Goal: Task Accomplishment & Management: Use online tool/utility

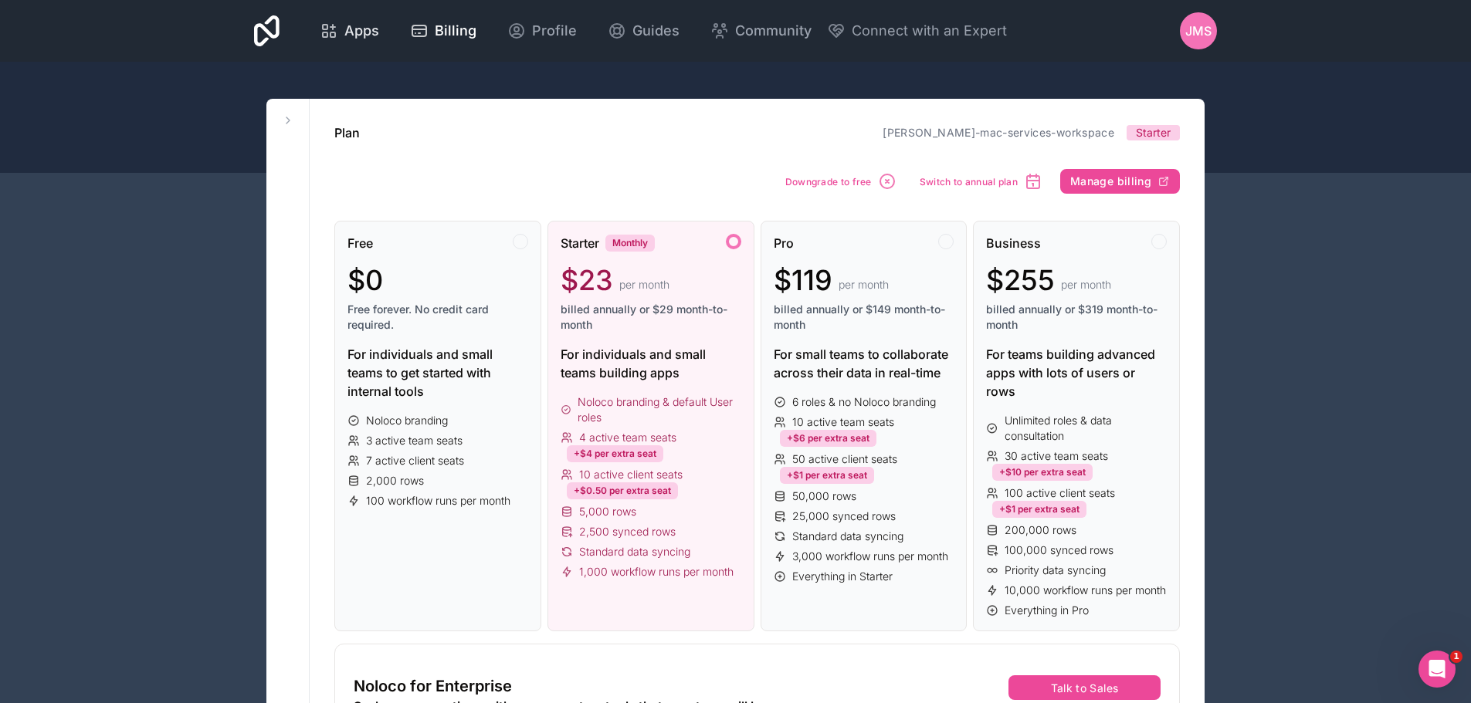
click at [341, 34] on div "Apps" at bounding box center [349, 31] width 59 height 22
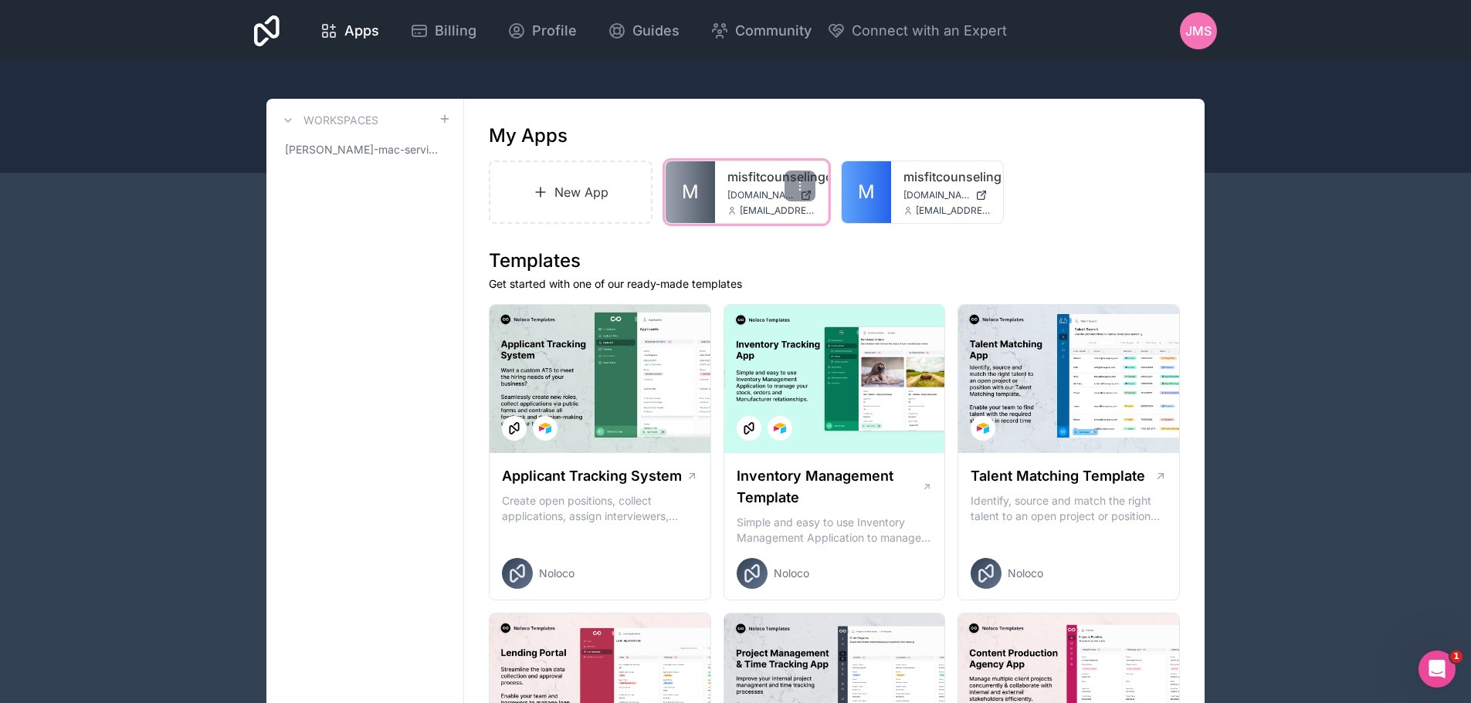
click at [737, 181] on link "misfitcounselingclients" at bounding box center [771, 177] width 88 height 19
click at [799, 185] on icon at bounding box center [800, 186] width 12 height 12
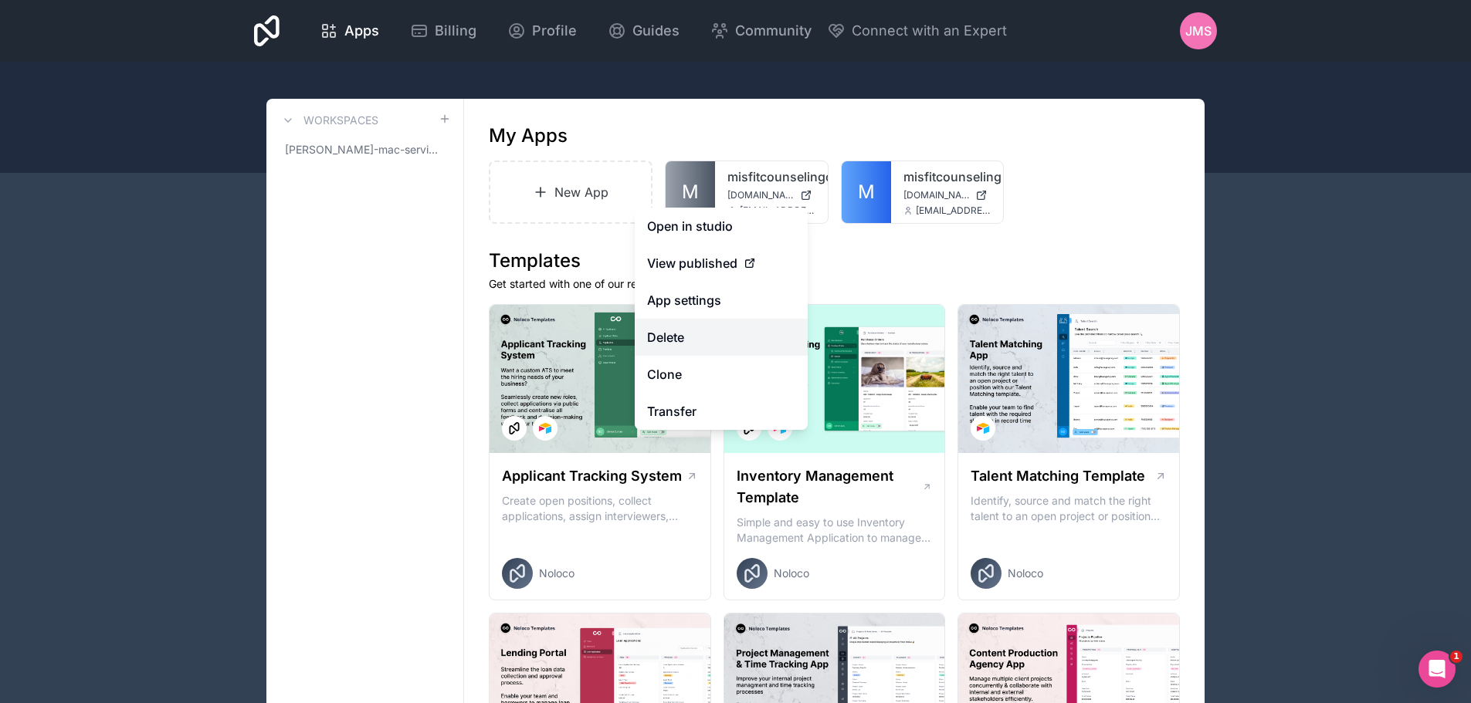
click at [674, 331] on button "Delete" at bounding box center [721, 337] width 173 height 37
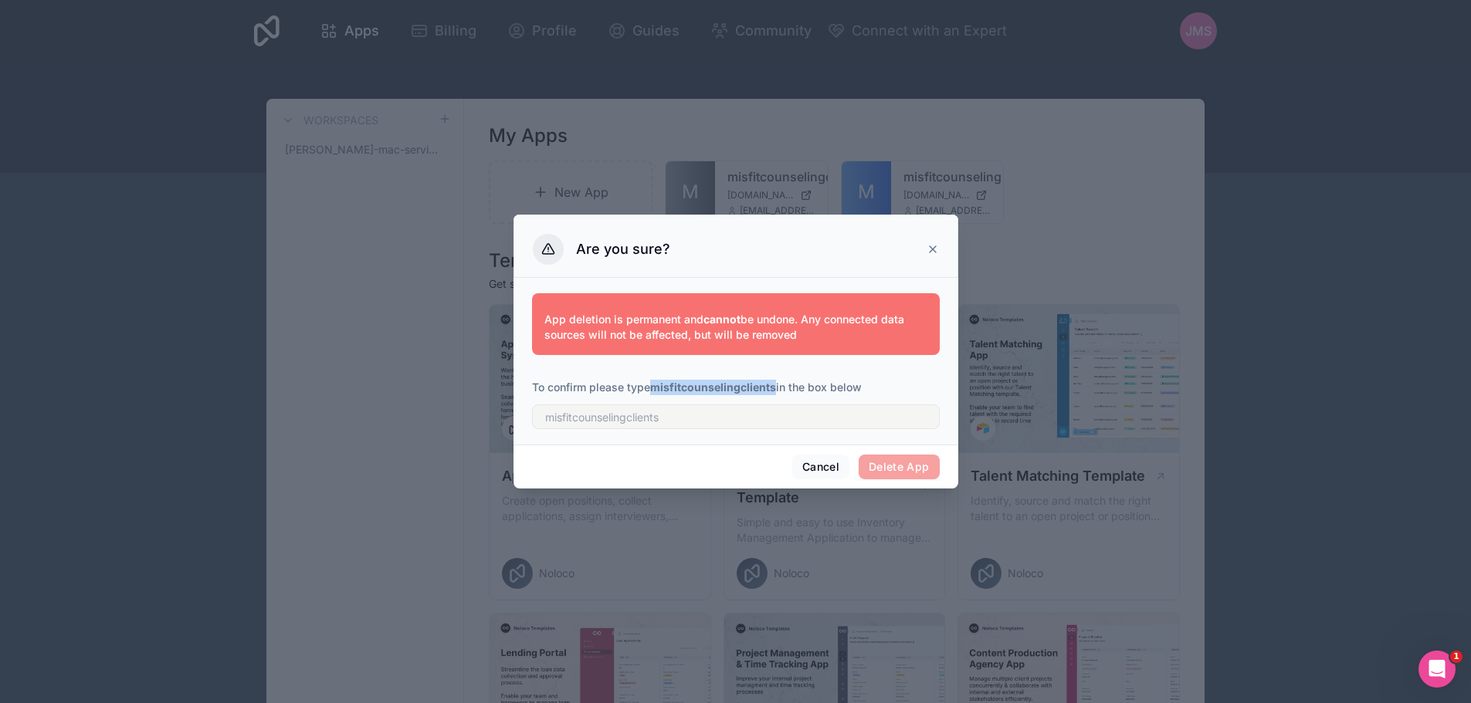
drag, startPoint x: 777, startPoint y: 385, endPoint x: 657, endPoint y: 395, distance: 120.1
click at [657, 395] on p "To confirm please type misfitcounselingclients in the box below" at bounding box center [736, 387] width 408 height 15
copy strong "misfitcounselingclients"
click at [541, 422] on input "text" at bounding box center [736, 417] width 408 height 25
paste input "misfitcounselingclients"
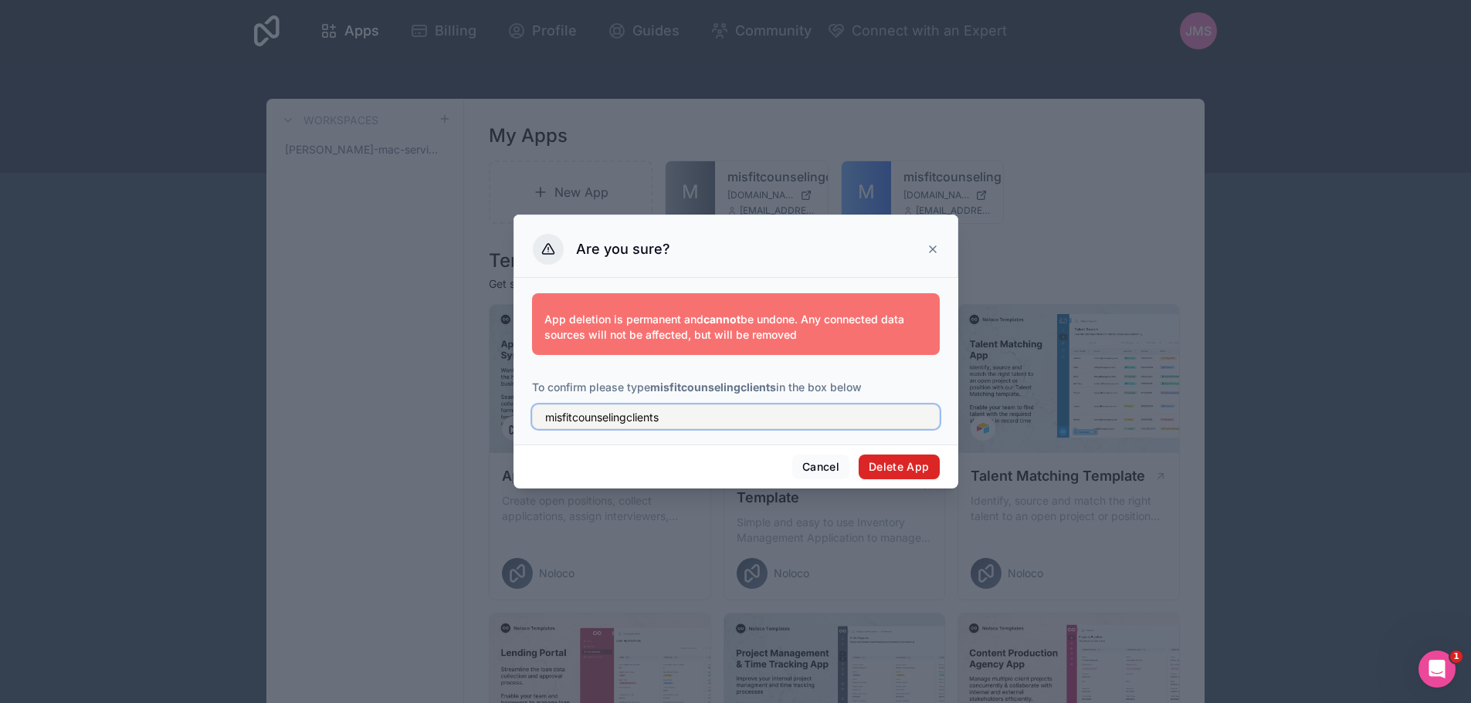
type input "misfitcounselingclients"
click at [903, 467] on button "Delete App" at bounding box center [899, 467] width 81 height 25
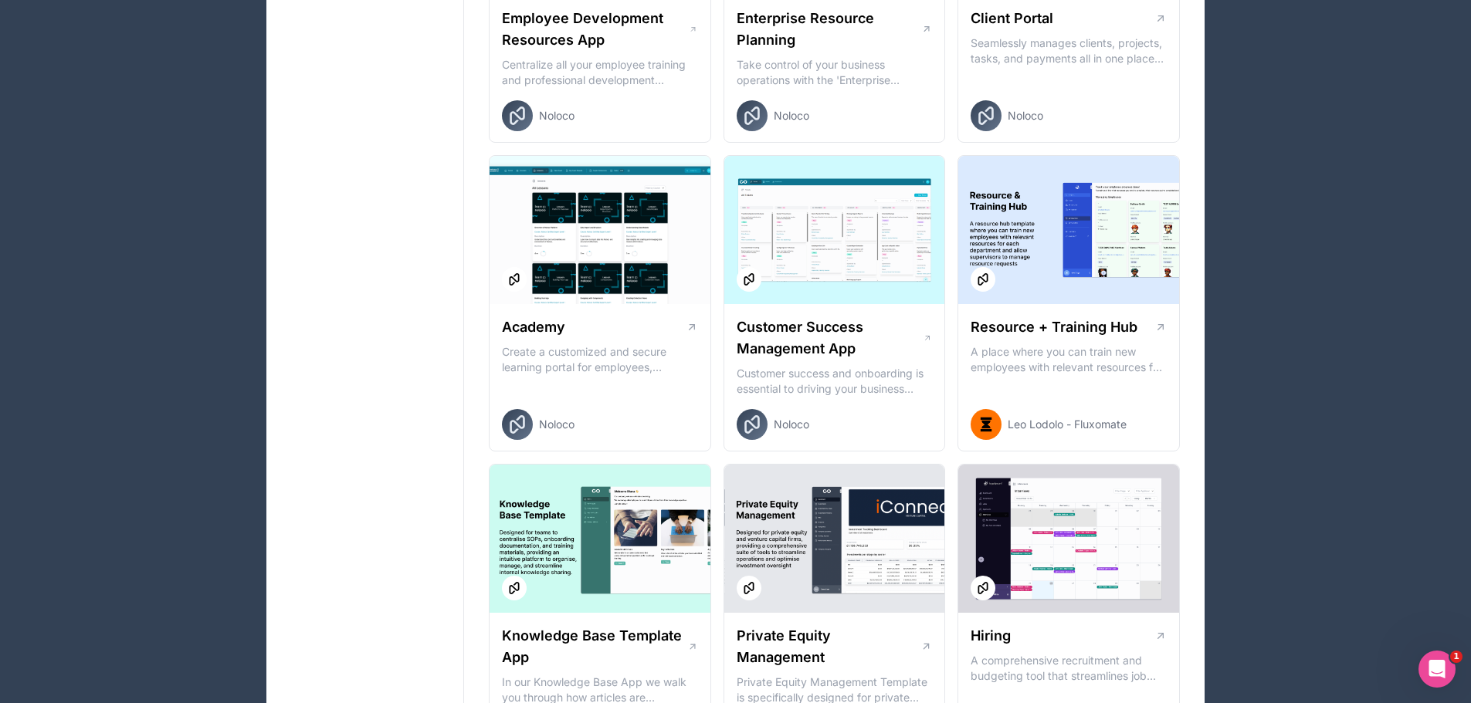
scroll to position [1467, 0]
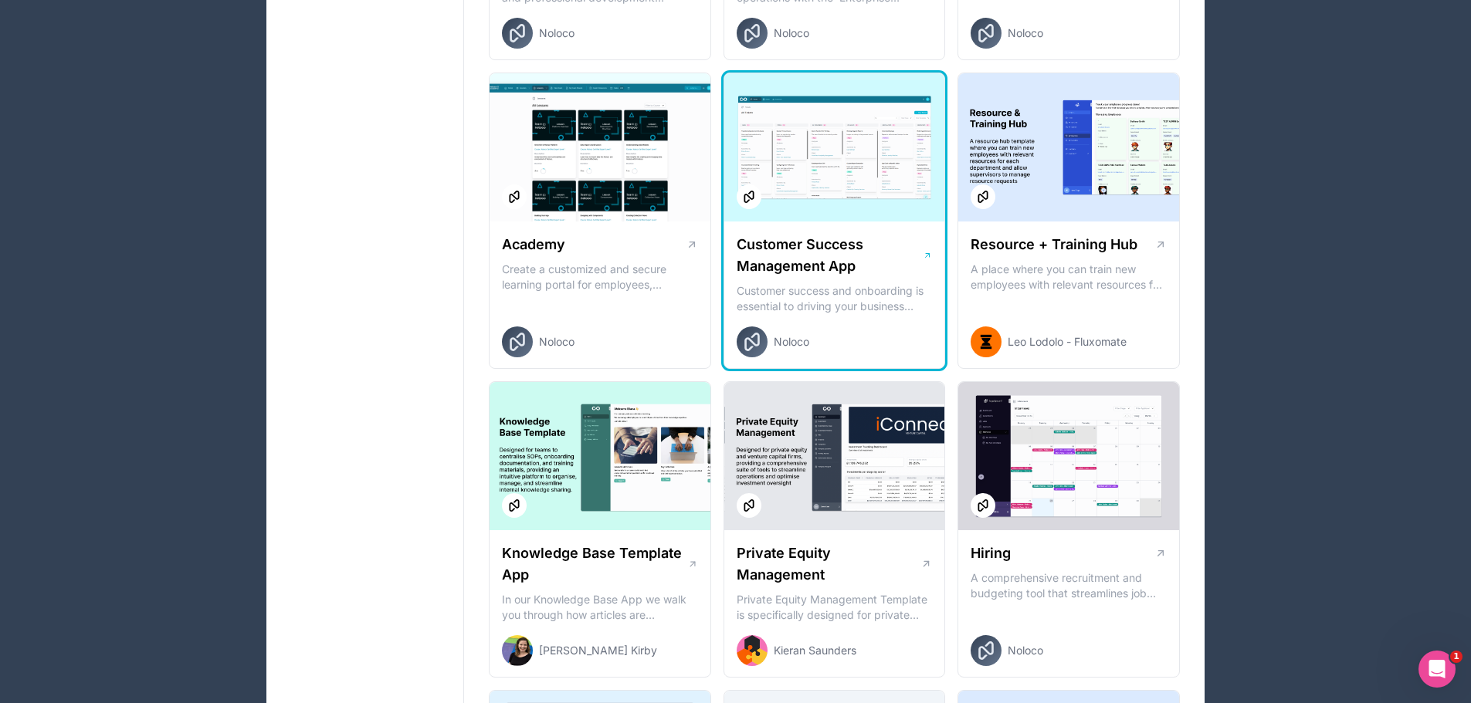
click at [845, 204] on div at bounding box center [834, 147] width 221 height 148
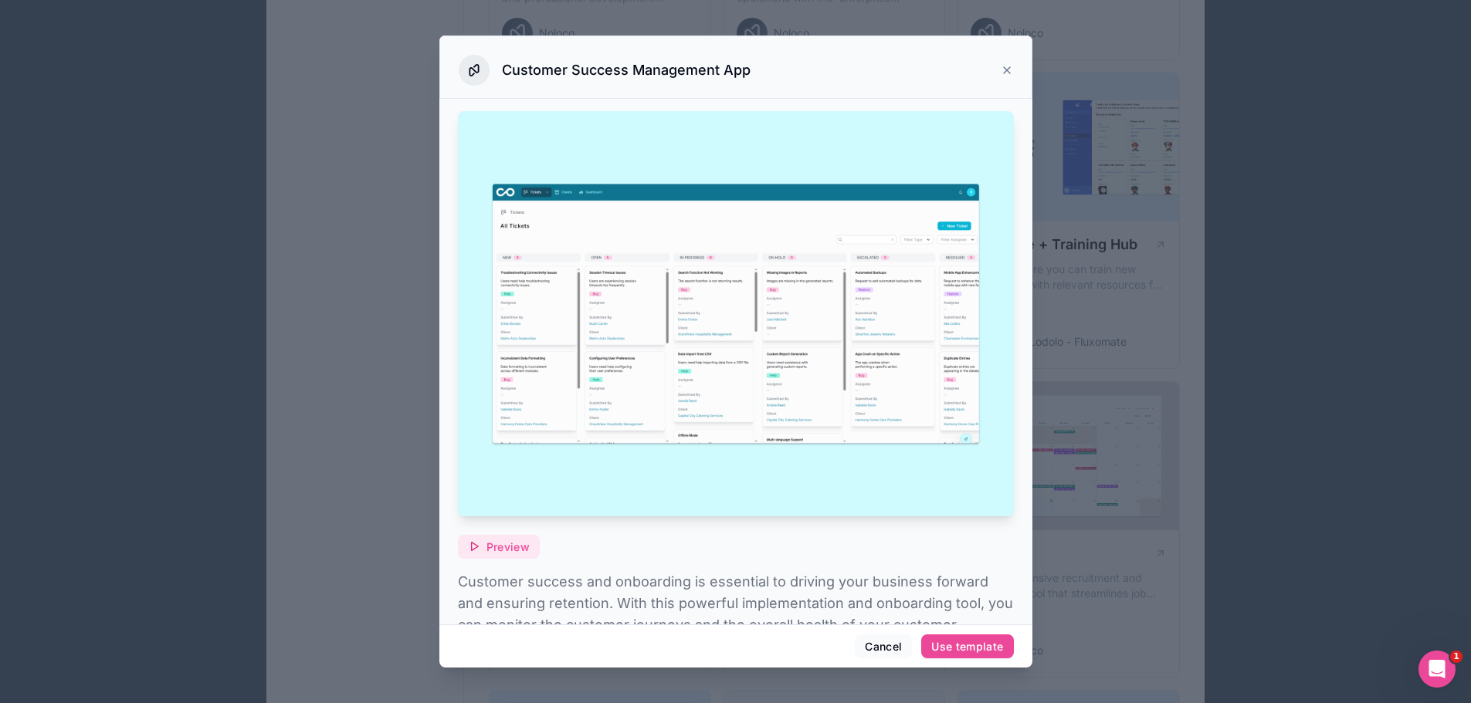
click at [513, 541] on span "Preview" at bounding box center [507, 548] width 43 height 14
click at [998, 69] on div "Customer Success Management App" at bounding box center [736, 70] width 554 height 31
click at [1008, 71] on icon at bounding box center [1007, 70] width 6 height 6
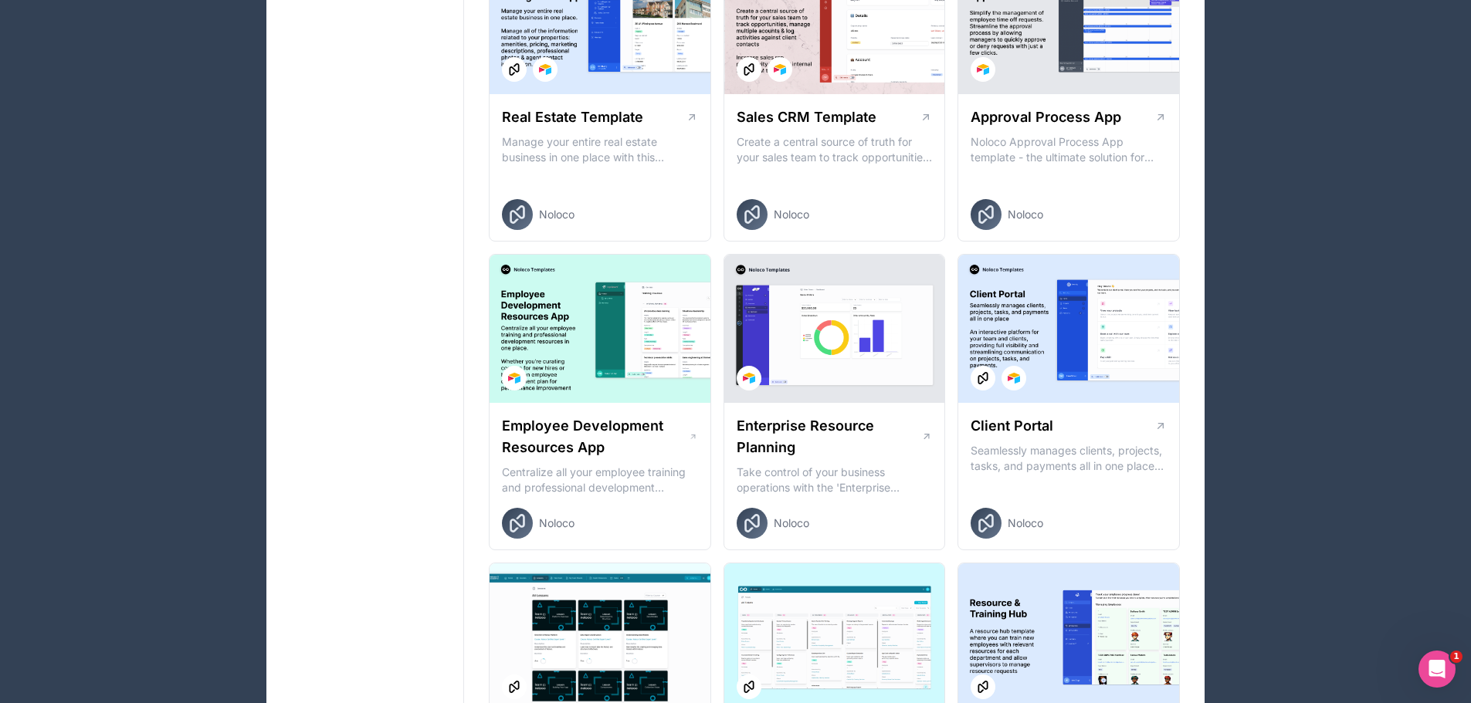
scroll to position [1004, 0]
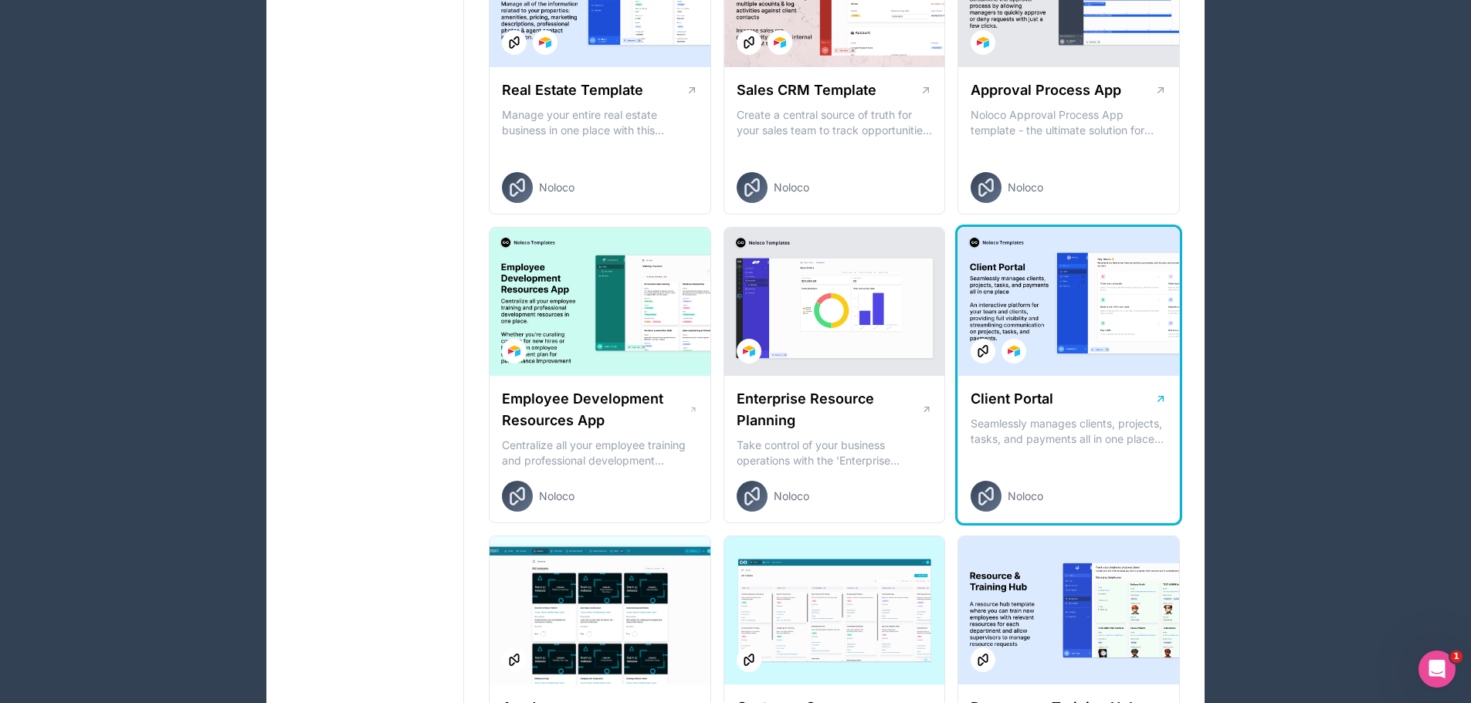
click at [1090, 387] on div "Client Portal Seamlessly manages clients, projects, tasks, and payments all in …" at bounding box center [1068, 450] width 221 height 148
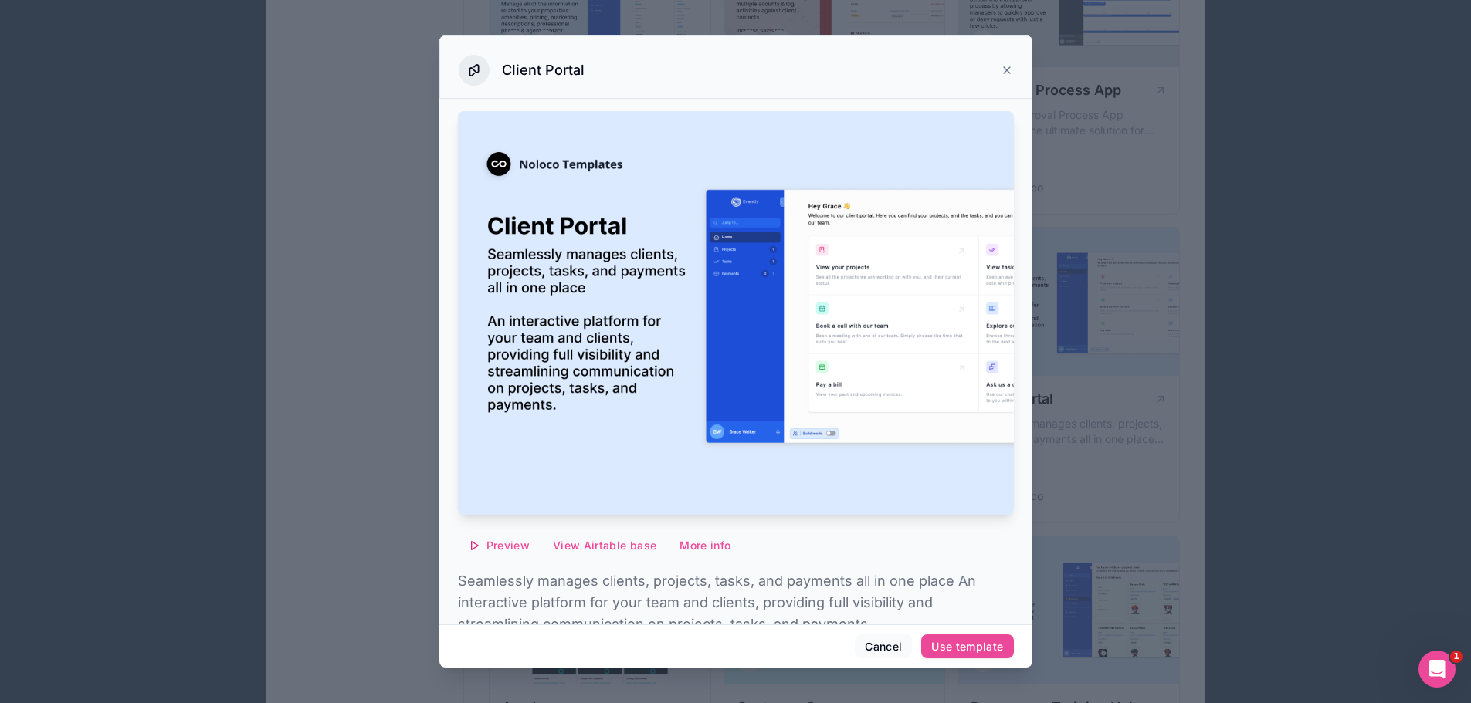
scroll to position [64, 0]
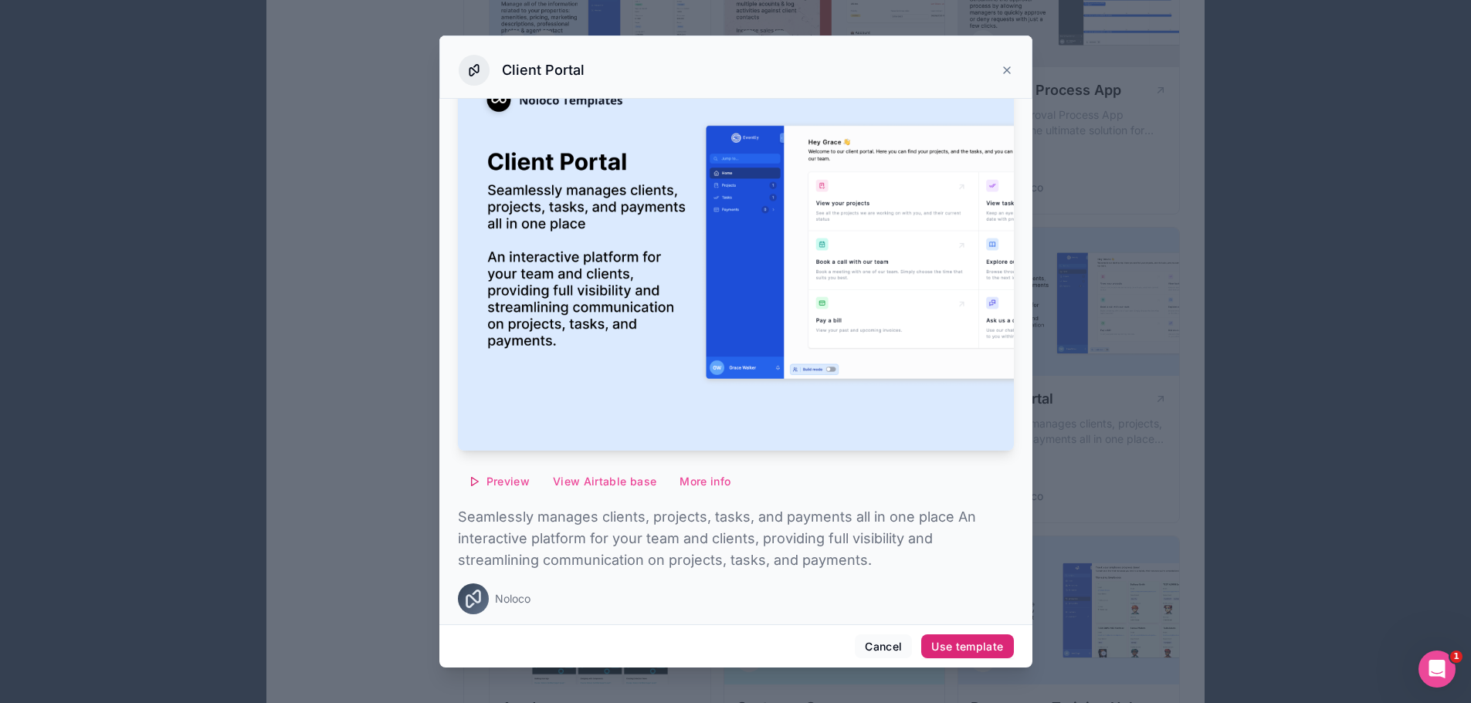
click at [968, 647] on div "Use template" at bounding box center [967, 647] width 72 height 14
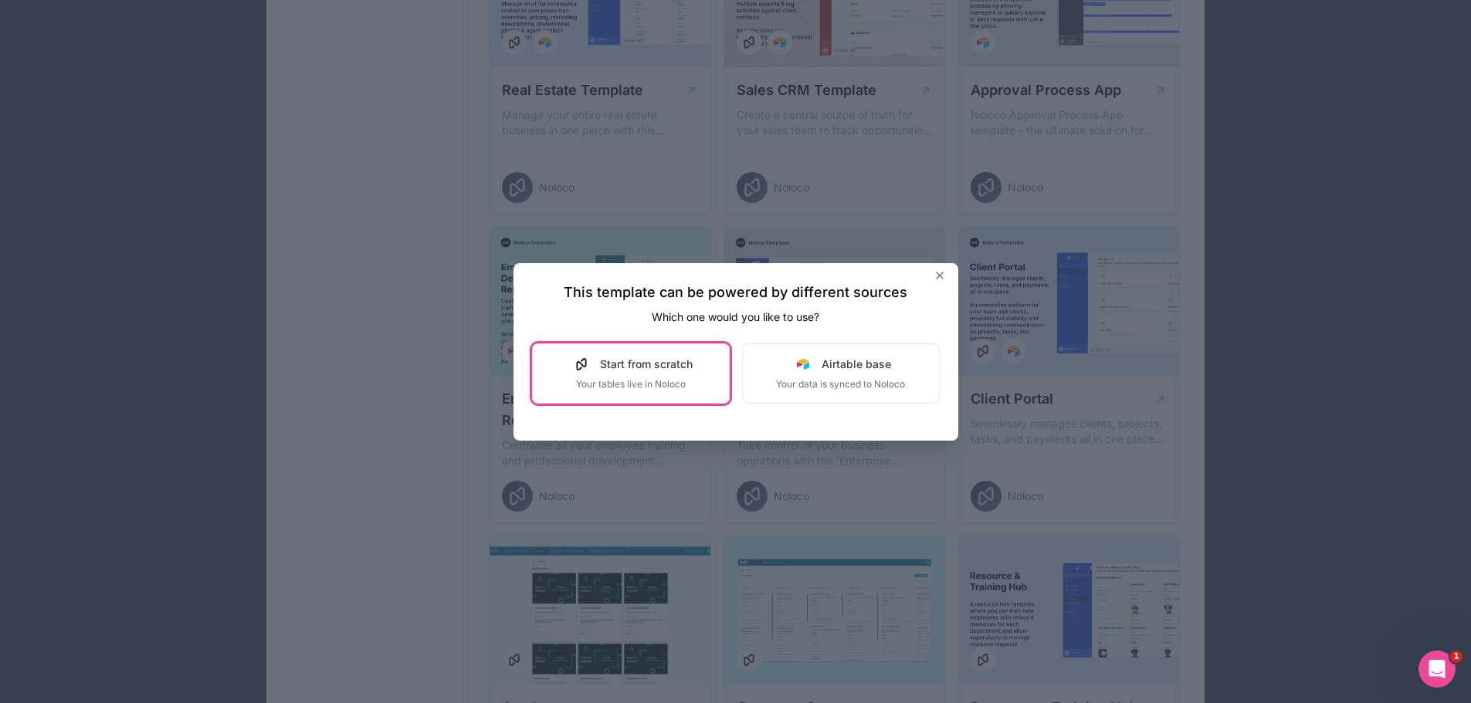
click at [654, 386] on span "Your tables live in Noloco" at bounding box center [631, 384] width 124 height 12
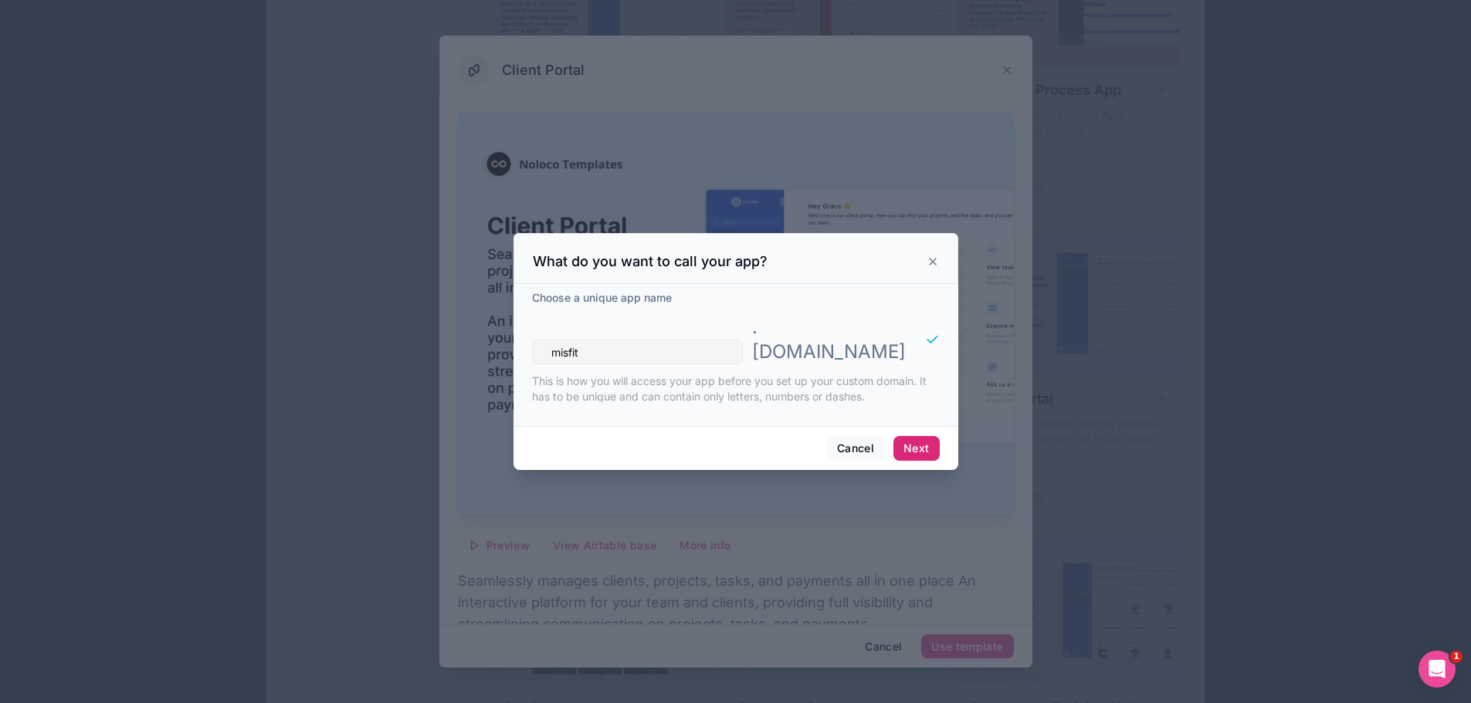
type input "misfit"
click at [910, 436] on button "Next" at bounding box center [916, 448] width 46 height 25
